Goal: Check status: Check status

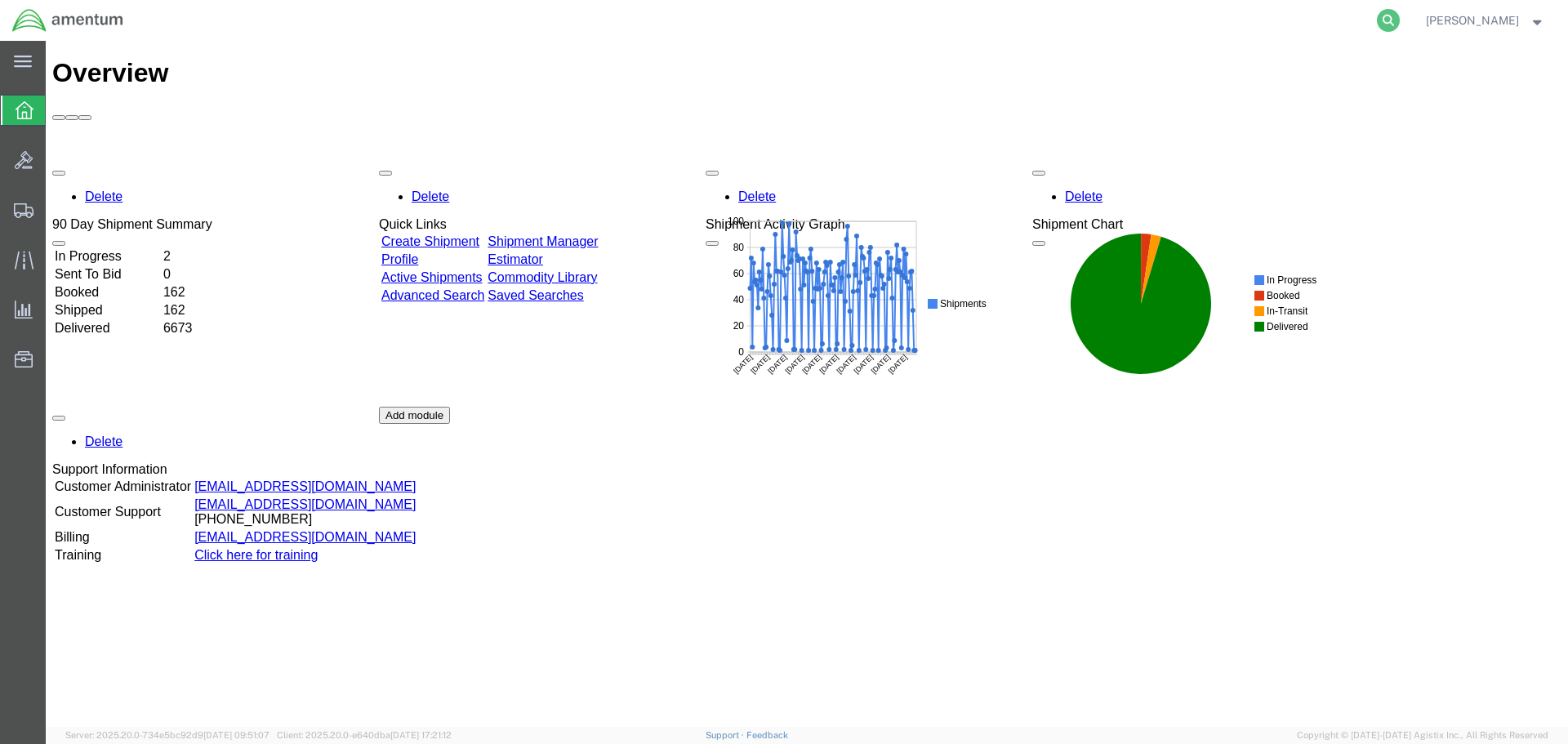
click at [1399, 23] on icon at bounding box center [1388, 20] width 23 height 23
click at [934, 27] on input "search" at bounding box center [1128, 20] width 497 height 39
paste input "8411919085"
click at [1399, 19] on icon at bounding box center [1388, 20] width 23 height 23
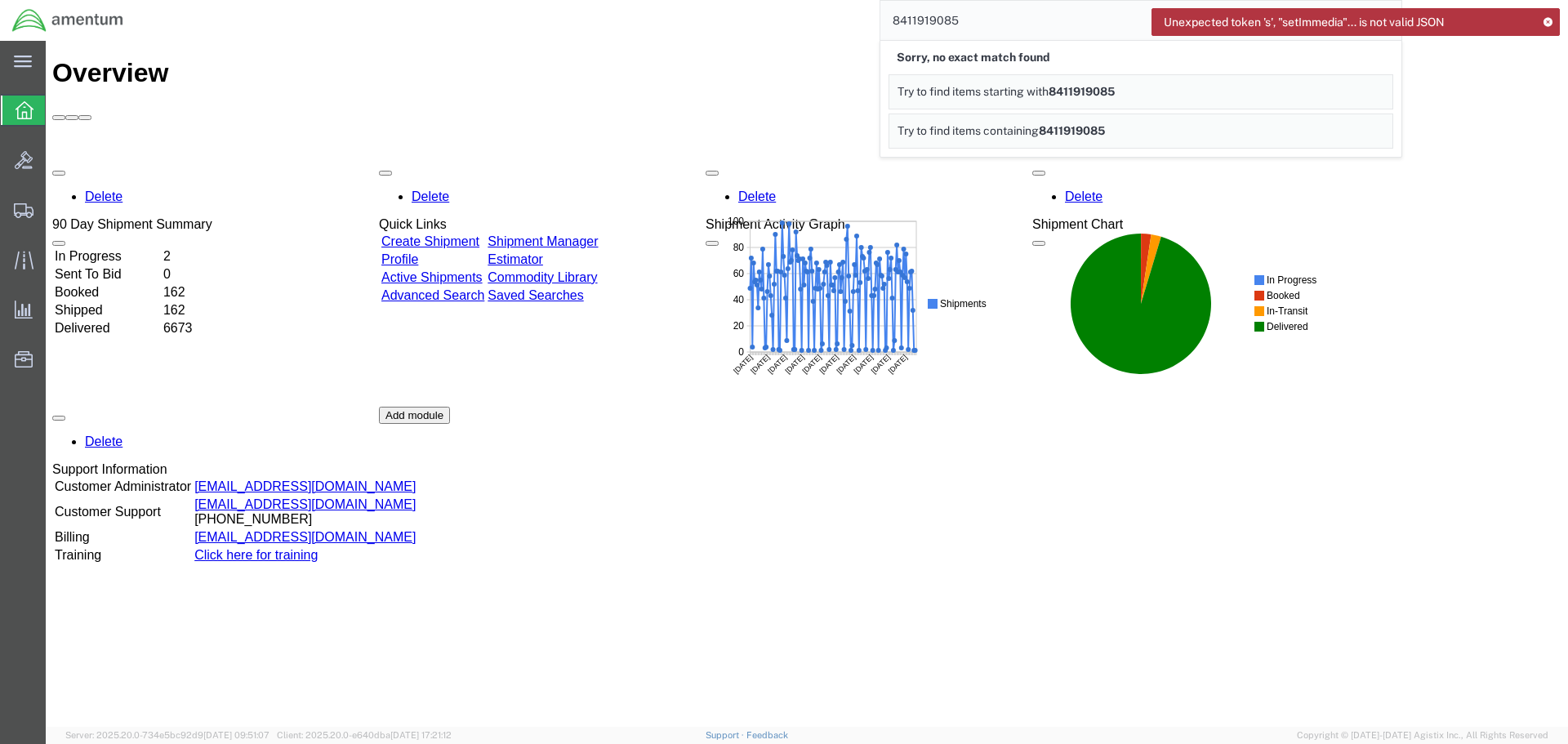
click at [997, 94] on span "Try to find items starting with" at bounding box center [973, 91] width 151 height 13
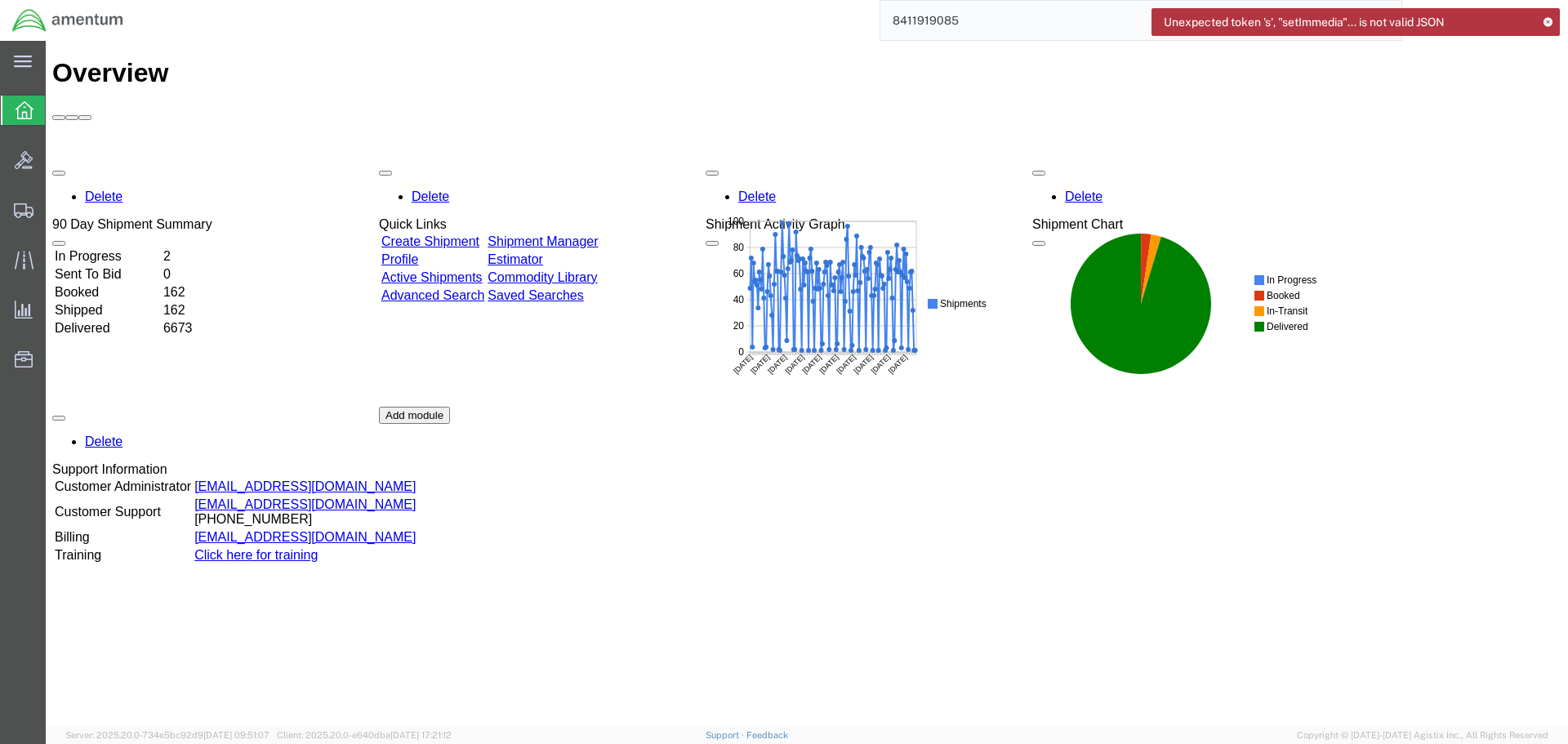
click at [1545, 20] on icon at bounding box center [1547, 22] width 11 height 9
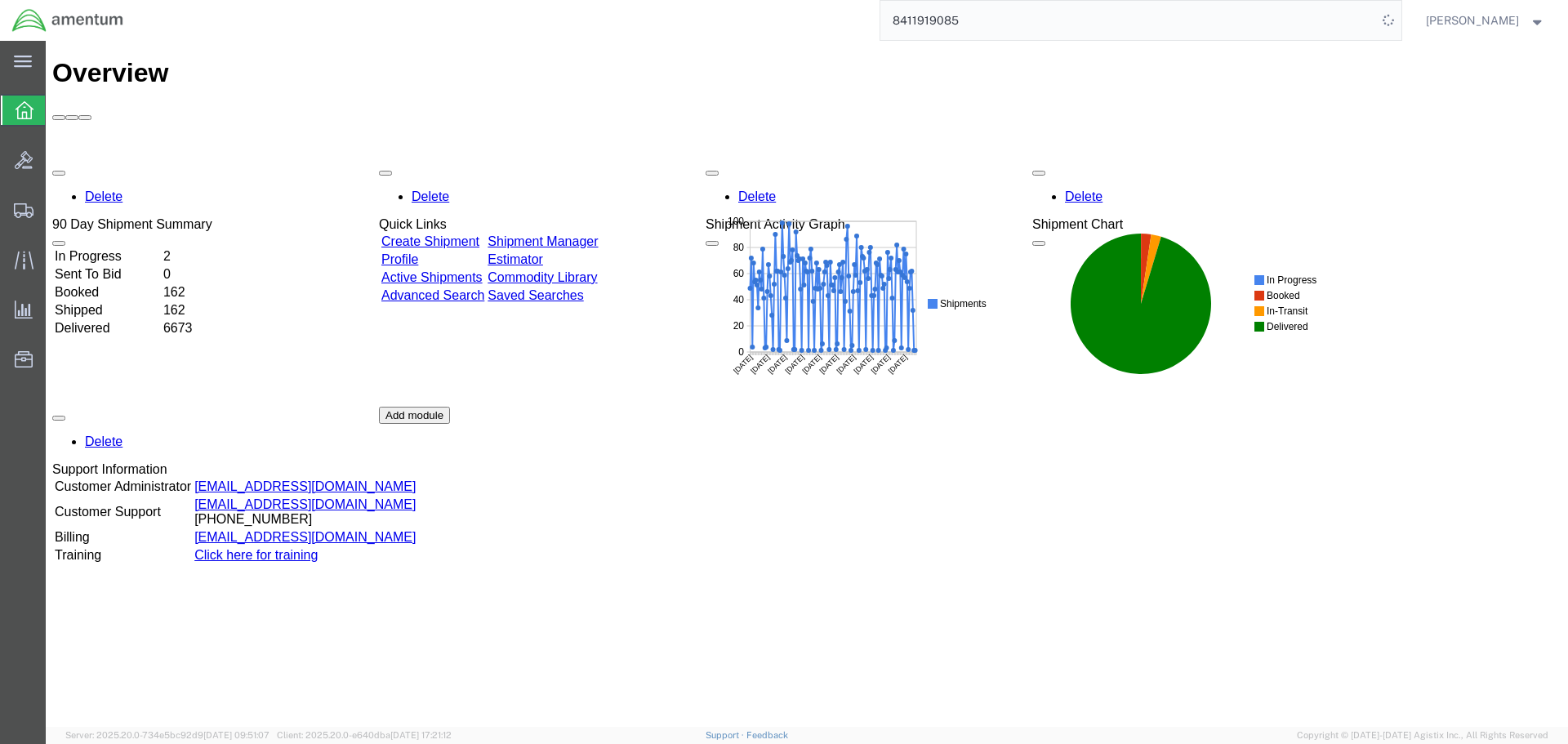
click at [120, 248] on td "In Progress" at bounding box center [107, 256] width 107 height 17
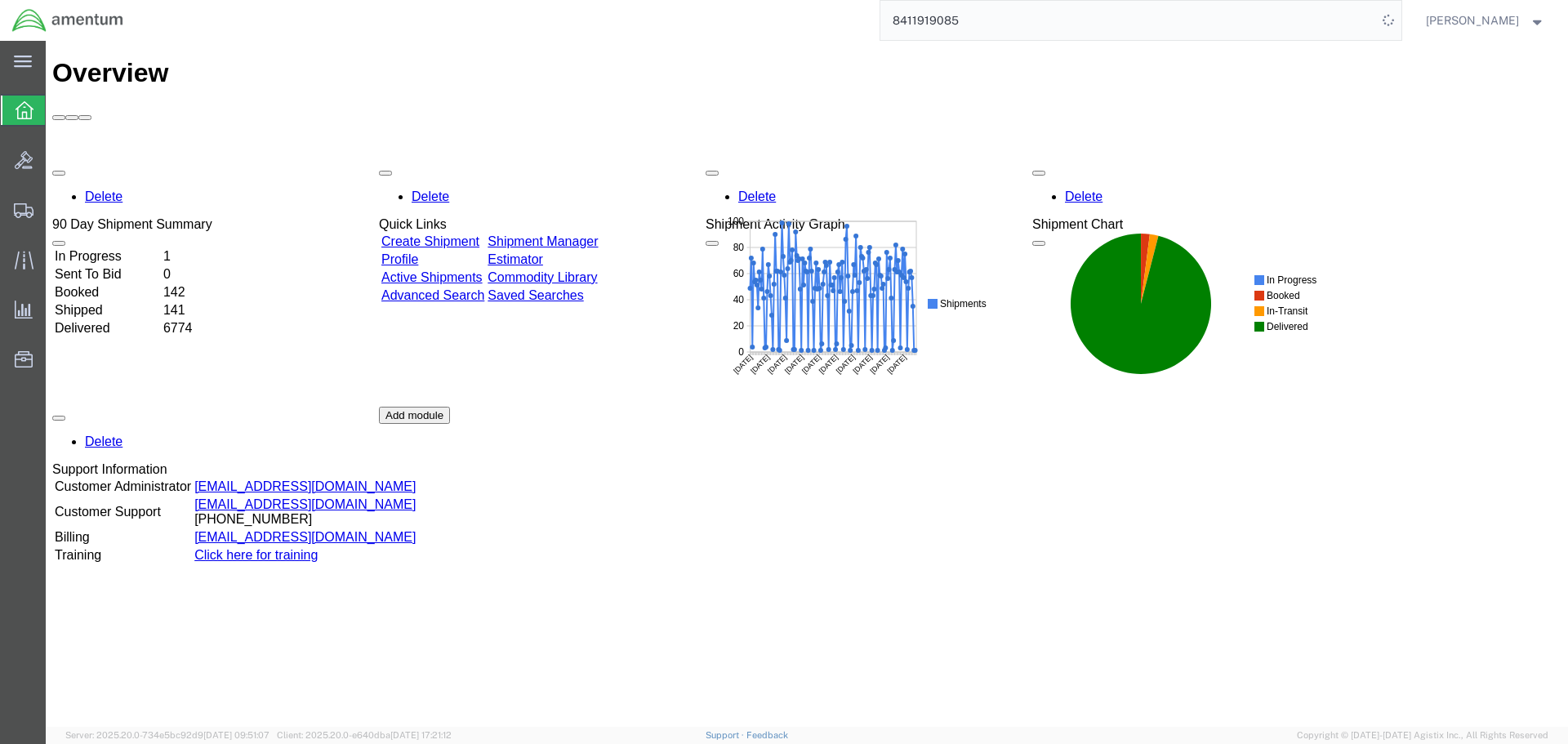
click at [107, 302] on td "Shipped" at bounding box center [107, 310] width 107 height 17
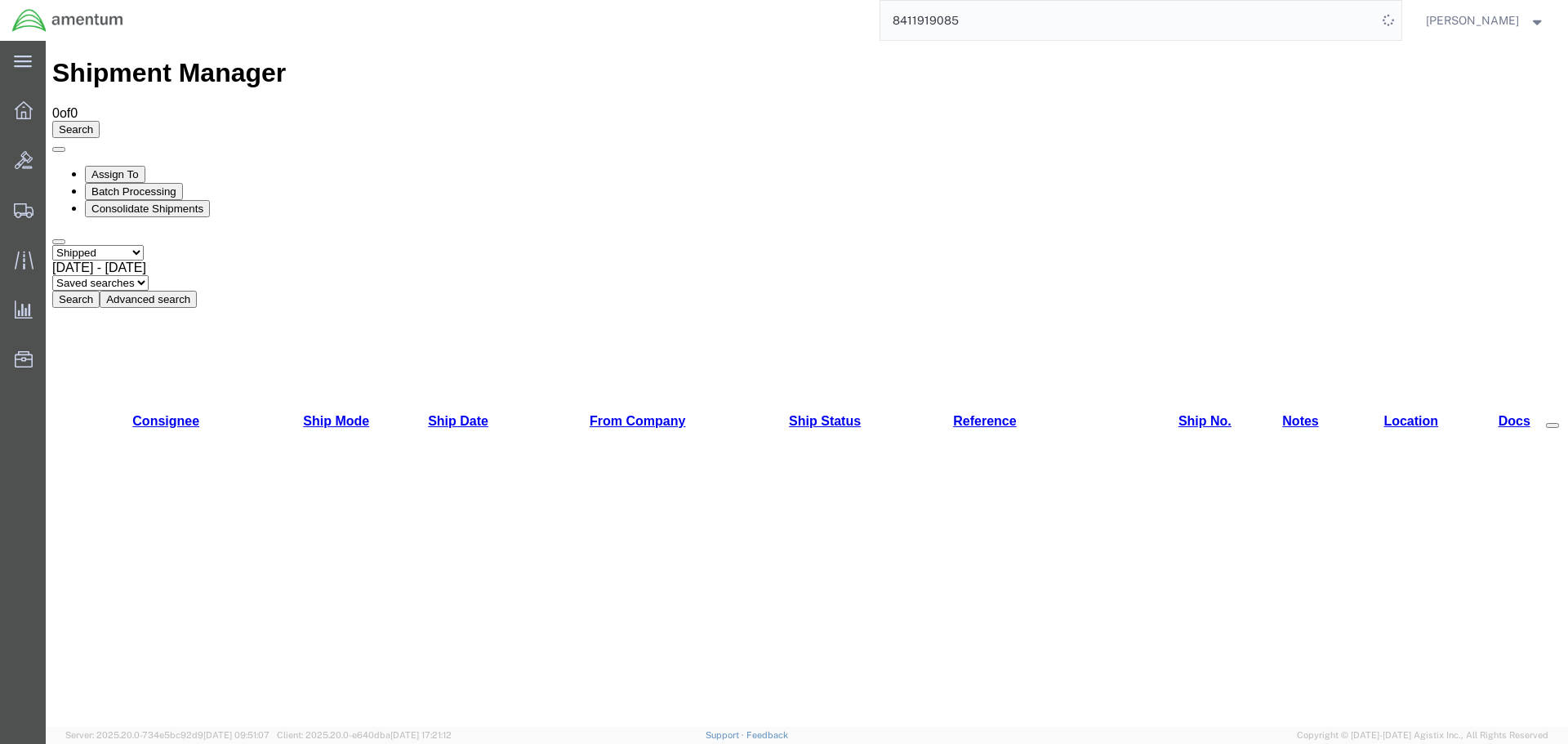
drag, startPoint x: 1009, startPoint y: 24, endPoint x: 968, endPoint y: 19, distance: 41.3
click at [968, 19] on input "8411919085" at bounding box center [1128, 20] width 497 height 39
click at [990, 19] on input "8418519190" at bounding box center [1128, 20] width 497 height 39
type input "8"
paste input "394139766464"
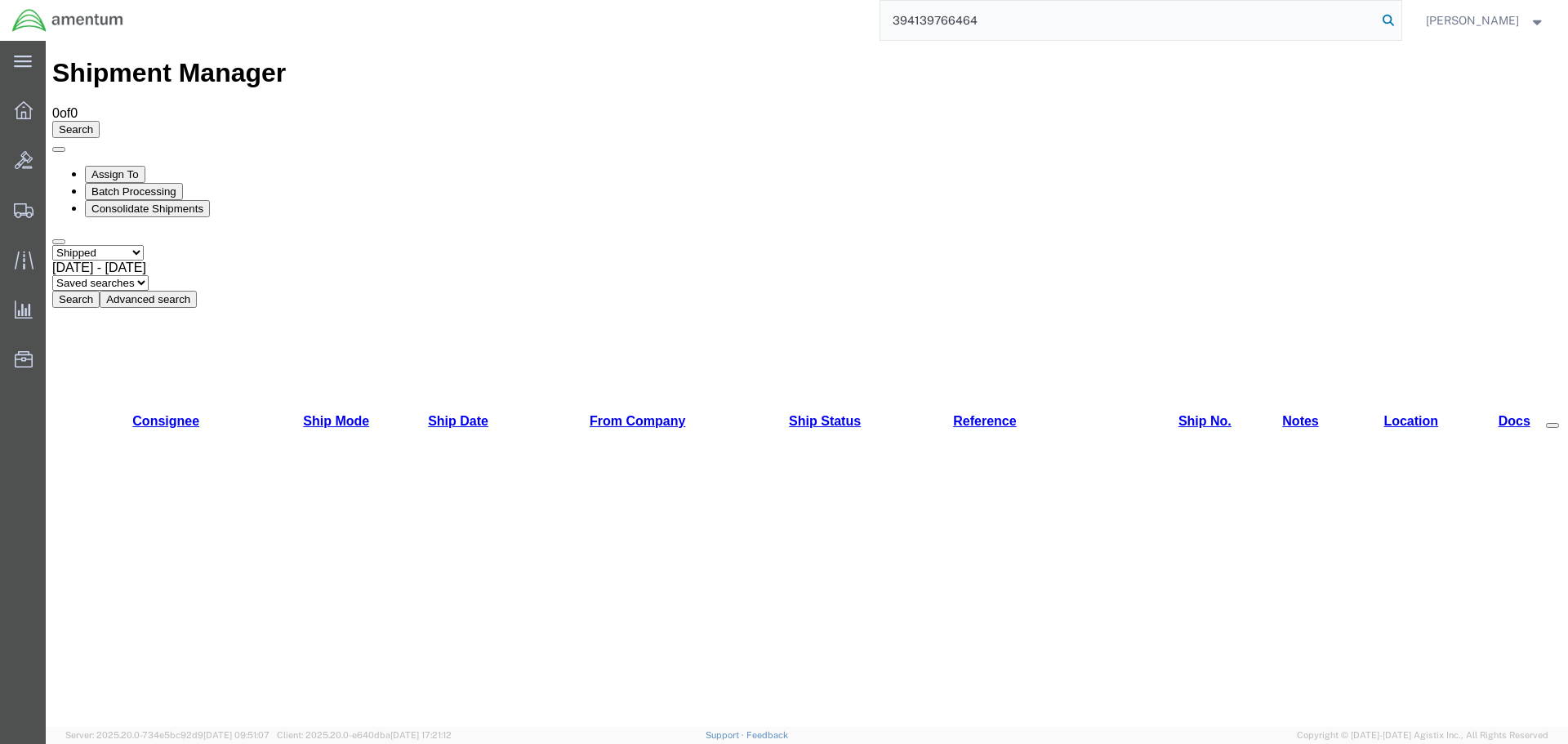
type input "394139766464"
click at [1399, 21] on icon at bounding box center [1388, 20] width 23 height 23
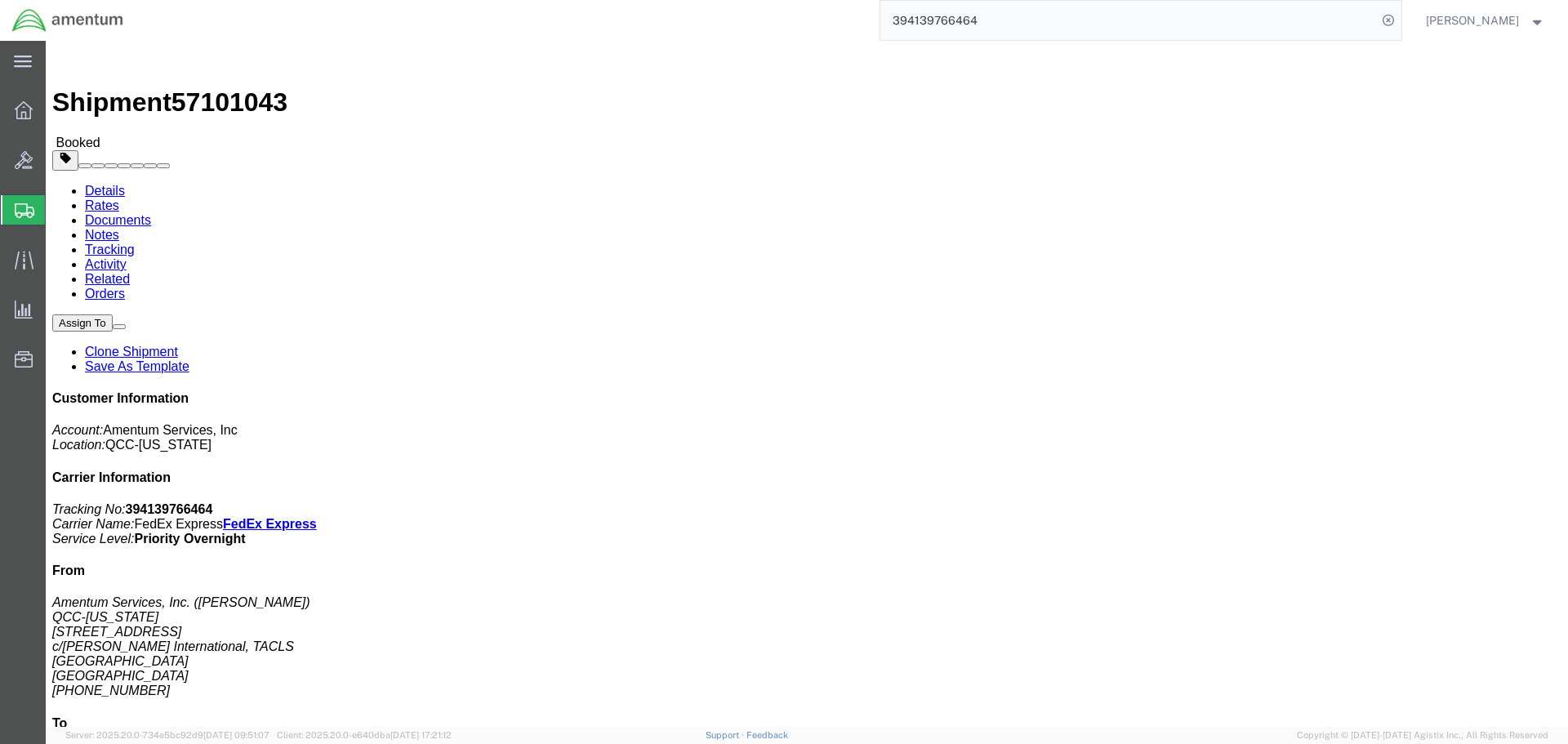
drag, startPoint x: 1215, startPoint y: 299, endPoint x: 1382, endPoint y: 399, distance: 194.7
click address "Amentum Services, Inc. ([PERSON_NAME]) QCC-[US_STATE] [STREET_ADDRESS][PERSON_N…"
copy address "Amentum Services, Inc. ([PERSON_NAME]) QCC-[US_STATE] [STREET_ADDRESS][PERSON_N…"
